Goal: Transaction & Acquisition: Purchase product/service

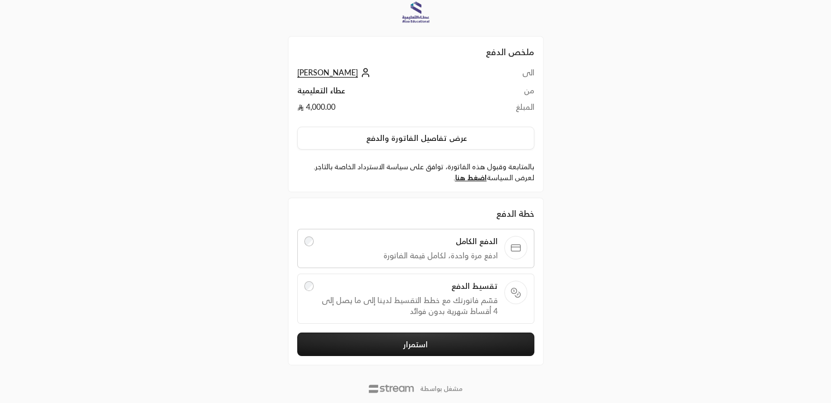
scroll to position [32, 0]
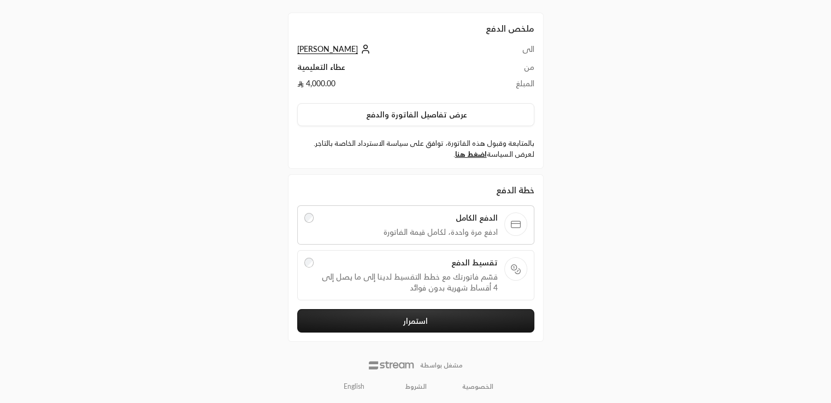
click at [437, 322] on button "استمرار" at bounding box center [415, 321] width 237 height 24
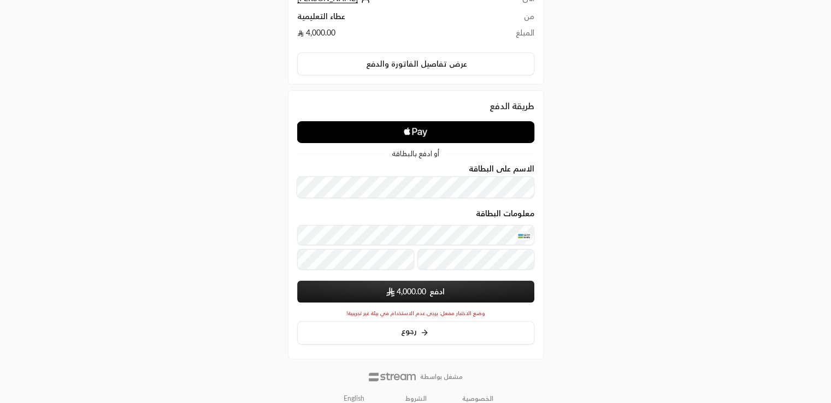
scroll to position [96, 0]
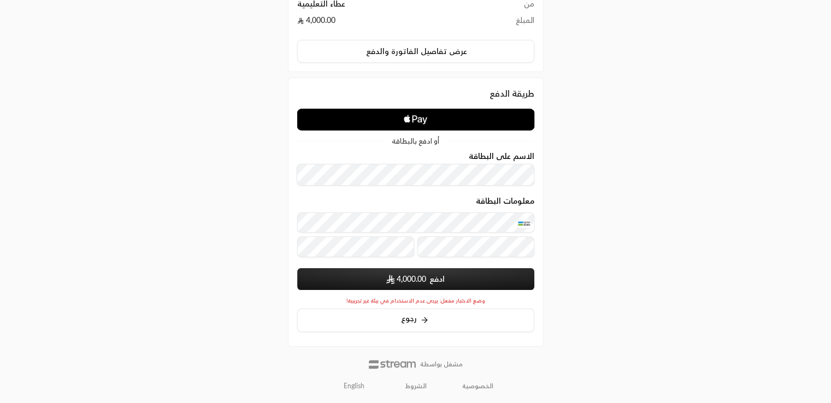
click at [362, 278] on button "ادفع 4,000.00" at bounding box center [415, 279] width 237 height 22
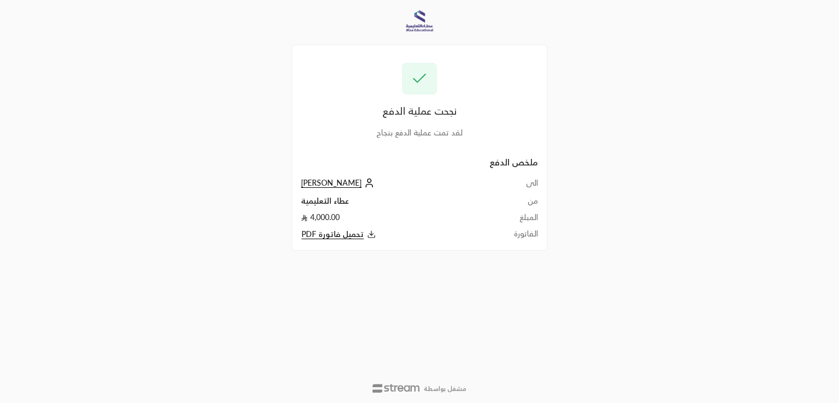
click at [351, 236] on span "تحميل فاتورة PDF" at bounding box center [333, 235] width 62 height 10
